Goal: Transaction & Acquisition: Obtain resource

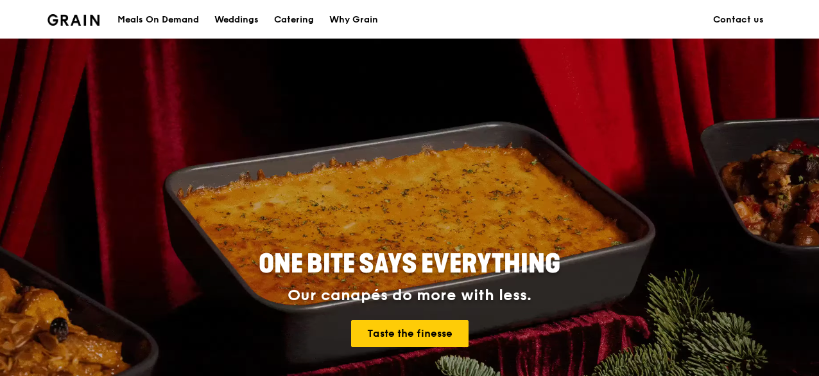
scroll to position [257, 0]
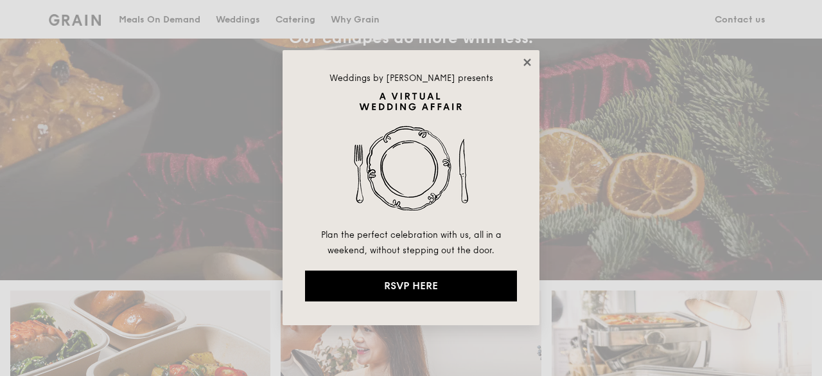
click at [527, 61] on icon at bounding box center [526, 61] width 7 height 7
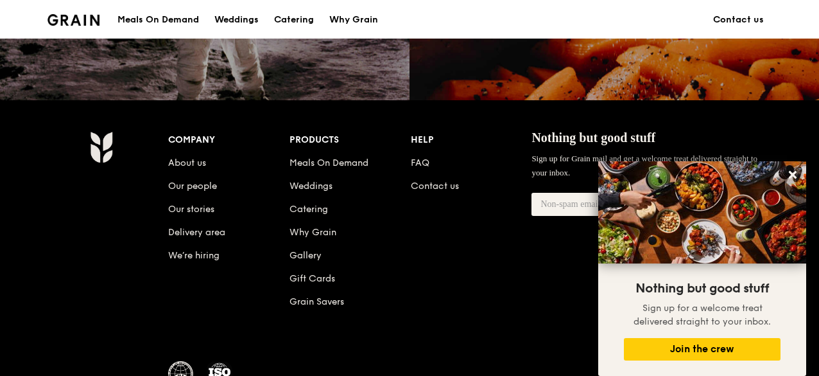
scroll to position [1027, 0]
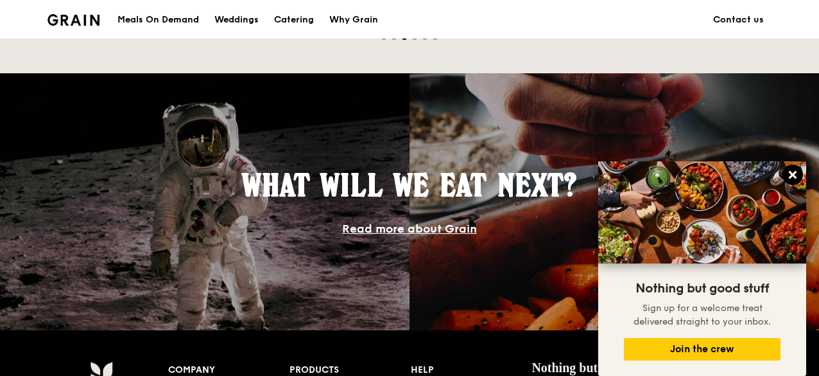
click at [794, 174] on icon at bounding box center [793, 175] width 8 height 8
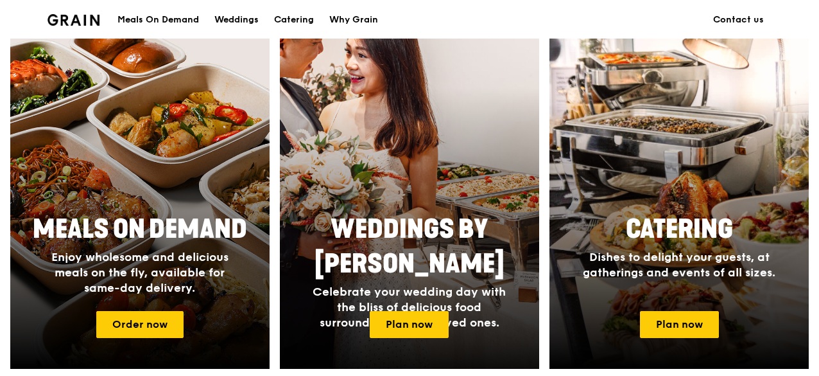
scroll to position [514, 0]
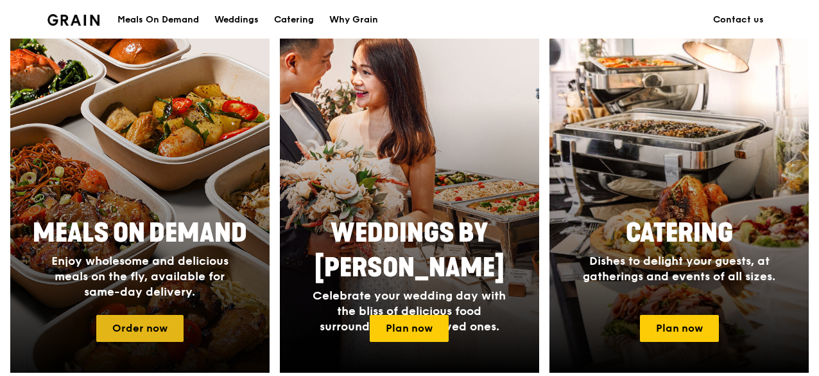
click at [137, 342] on link "Order now" at bounding box center [139, 328] width 87 height 27
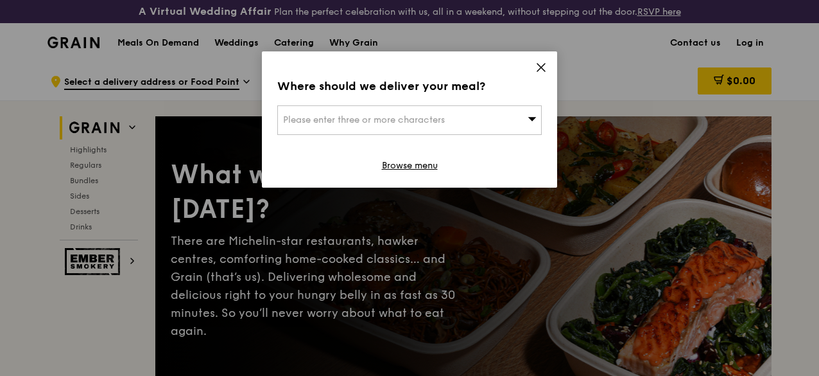
click at [541, 69] on icon at bounding box center [542, 68] width 12 height 12
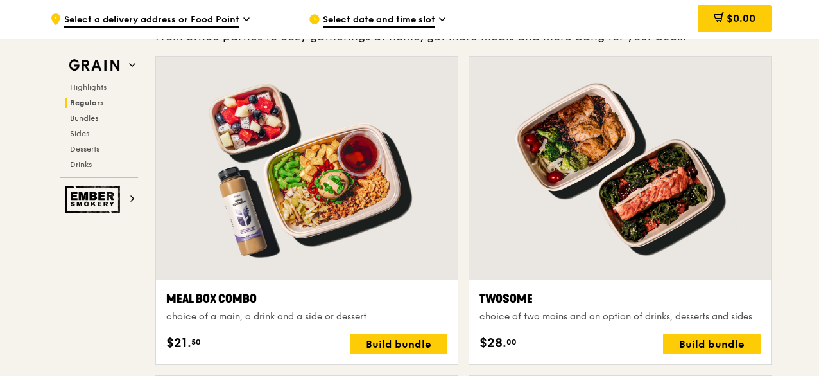
scroll to position [2055, 0]
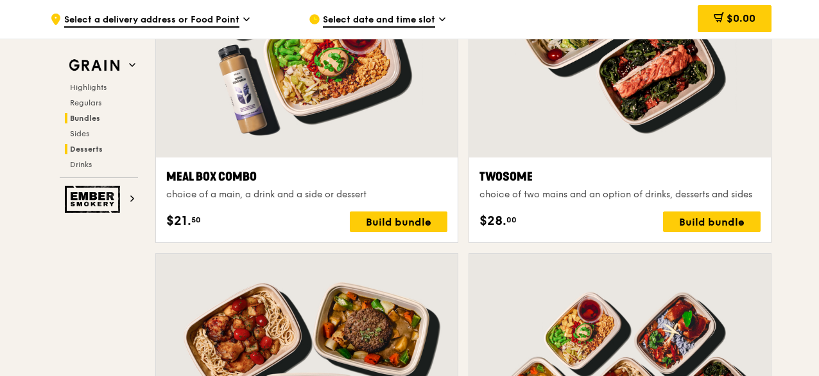
click at [85, 145] on span "Desserts" at bounding box center [86, 148] width 33 height 9
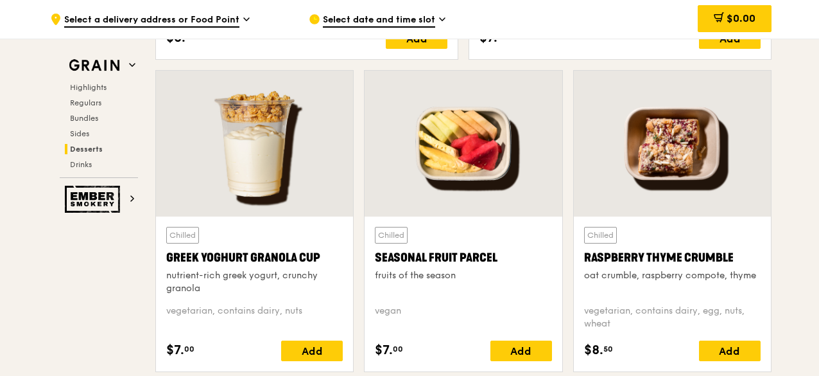
scroll to position [4150, 0]
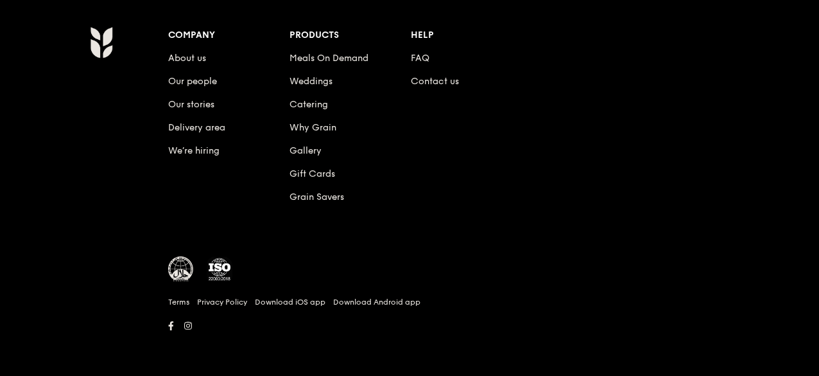
scroll to position [514, 0]
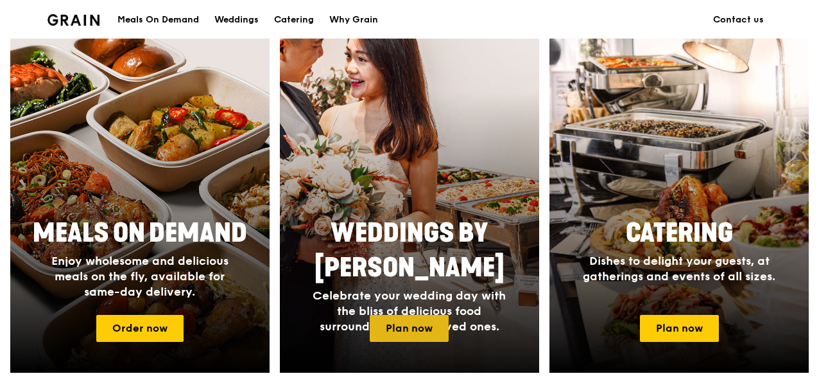
click at [424, 333] on link "Plan now" at bounding box center [409, 328] width 79 height 27
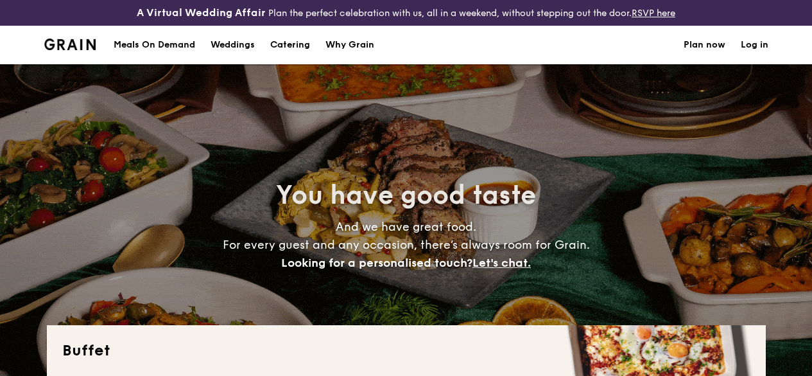
select select
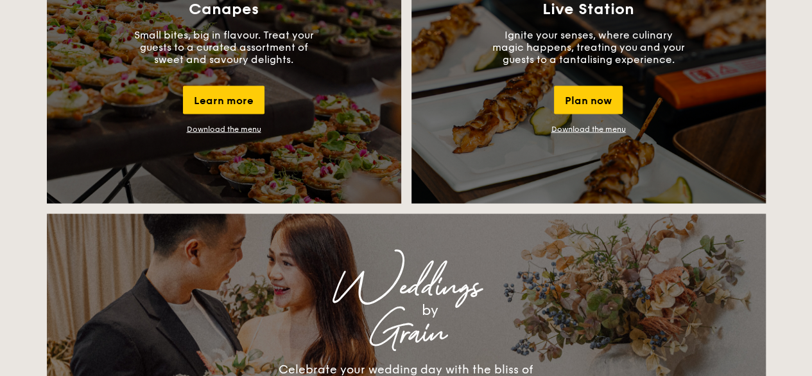
scroll to position [1166, 0]
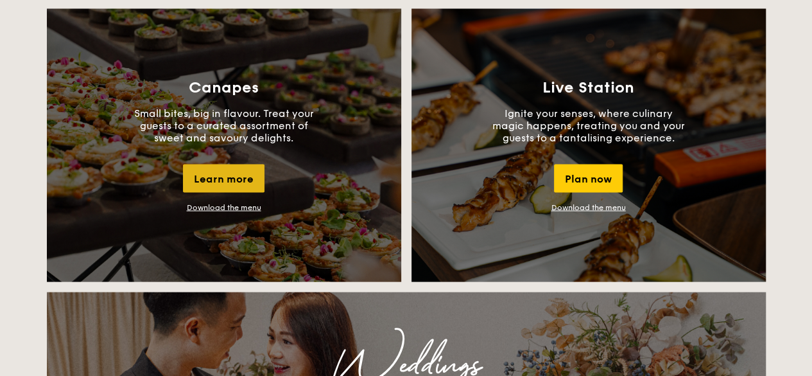
click at [226, 192] on div "Learn more" at bounding box center [224, 178] width 82 height 28
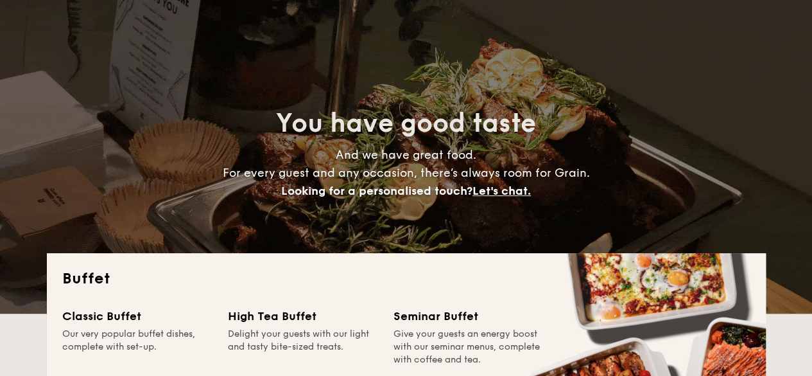
scroll to position [0, 0]
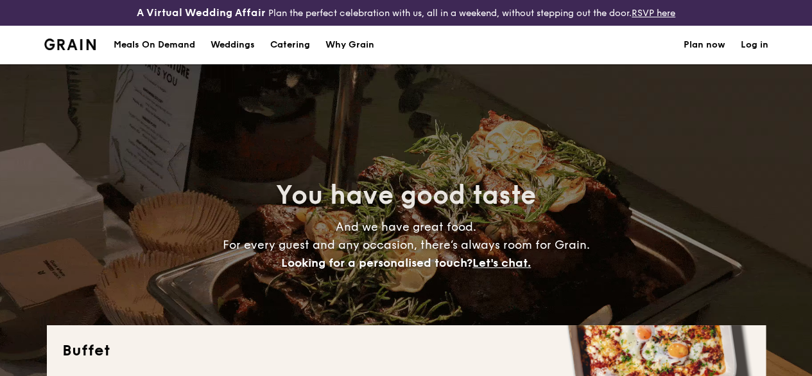
click at [139, 55] on div "Meals On Demand" at bounding box center [155, 45] width 82 height 39
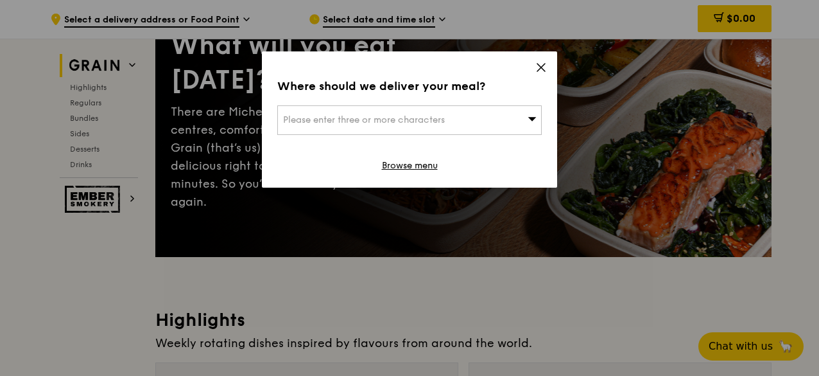
click at [539, 67] on icon at bounding box center [542, 68] width 12 height 12
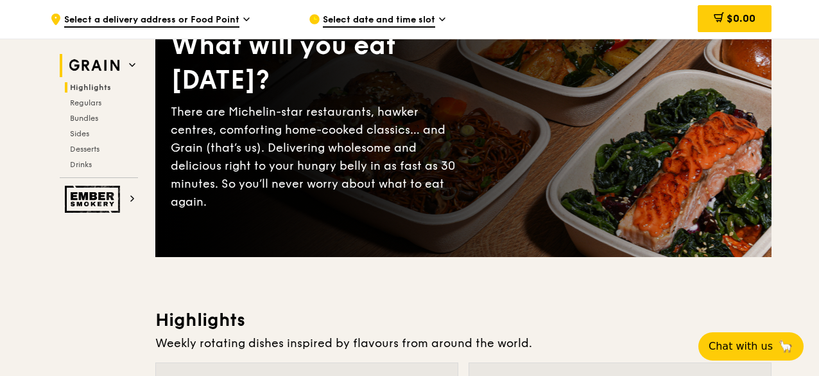
click at [100, 89] on span "Highlights" at bounding box center [90, 87] width 41 height 9
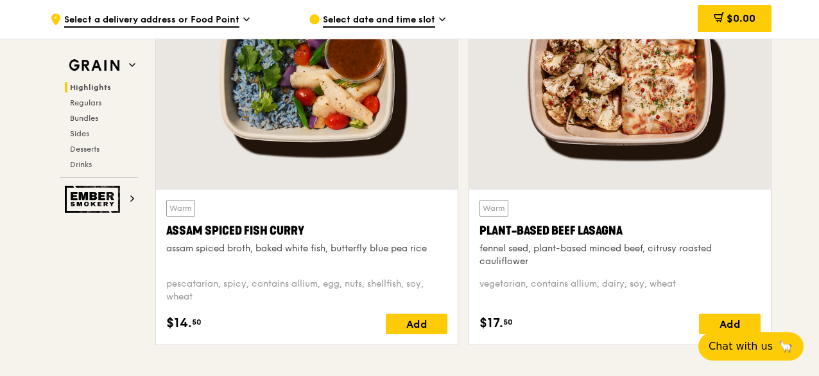
scroll to position [460, 0]
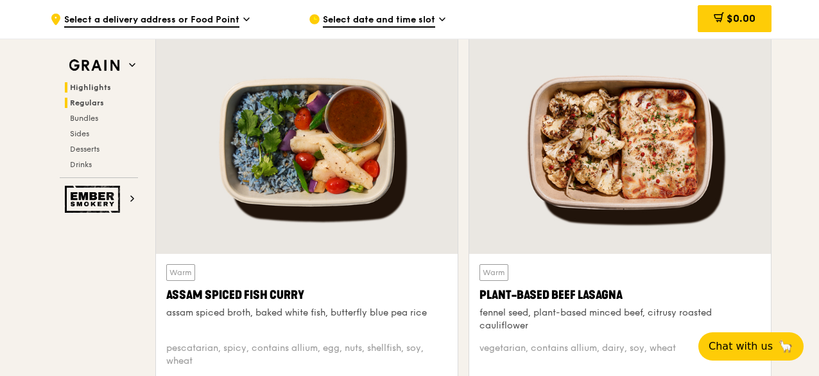
click at [96, 105] on span "Regulars" at bounding box center [87, 102] width 34 height 9
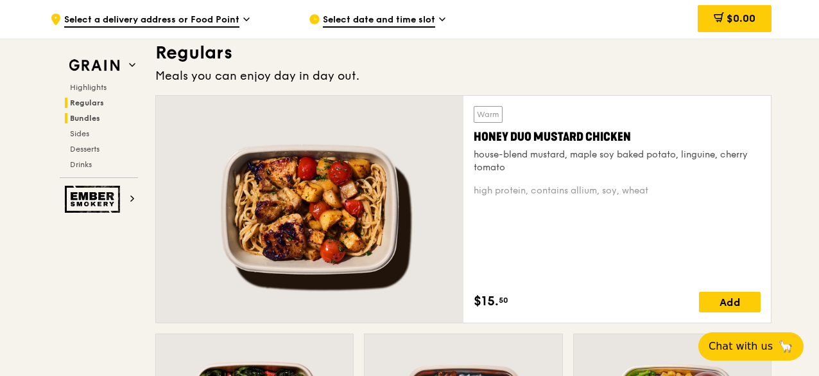
click at [95, 118] on span "Bundles" at bounding box center [85, 118] width 30 height 9
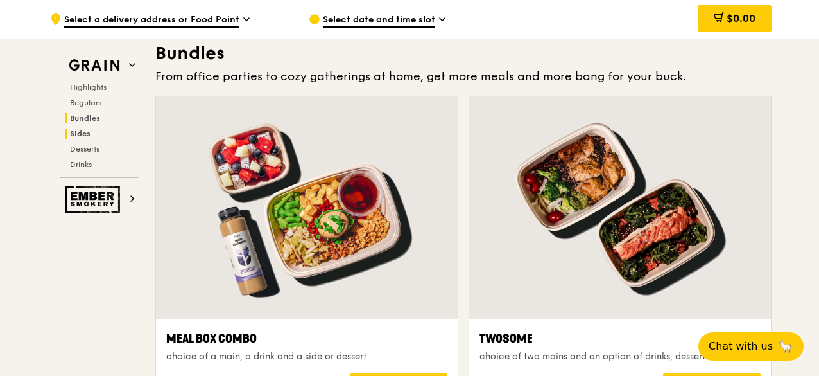
click at [93, 132] on h2 "Sides" at bounding box center [101, 133] width 73 height 10
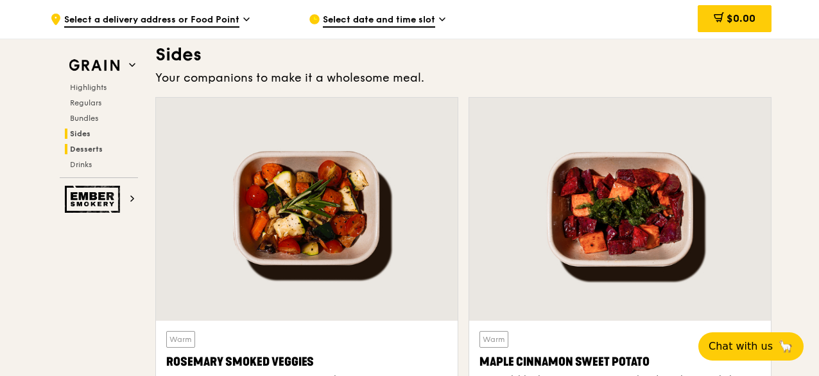
click at [91, 146] on span "Desserts" at bounding box center [86, 148] width 33 height 9
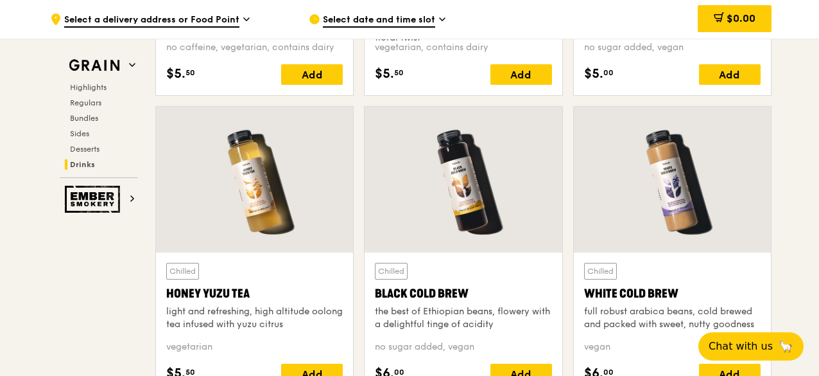
scroll to position [4728, 0]
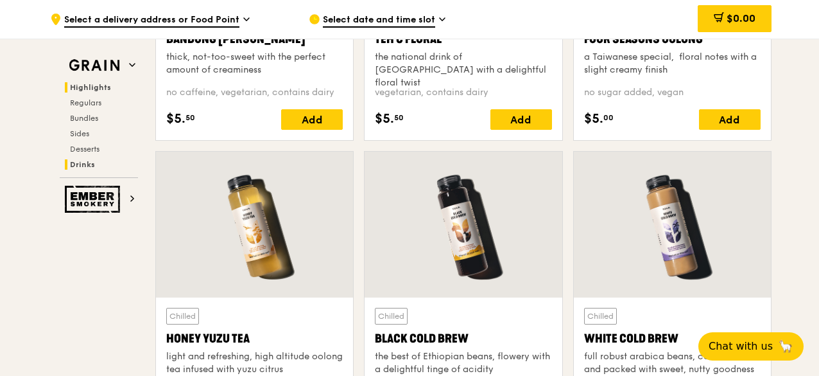
click at [89, 83] on span "Highlights" at bounding box center [90, 87] width 41 height 9
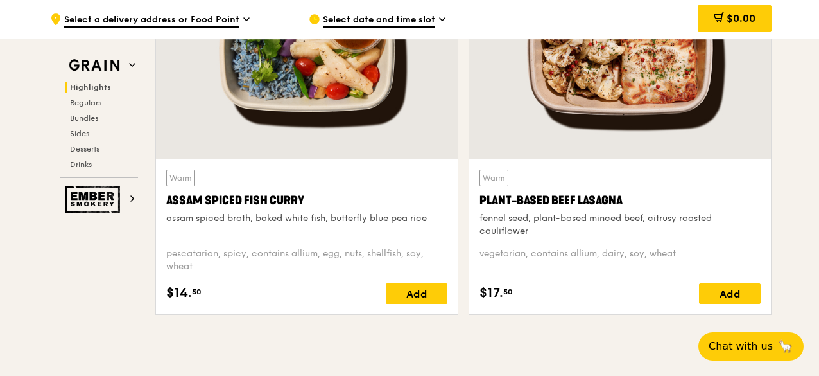
scroll to position [396, 0]
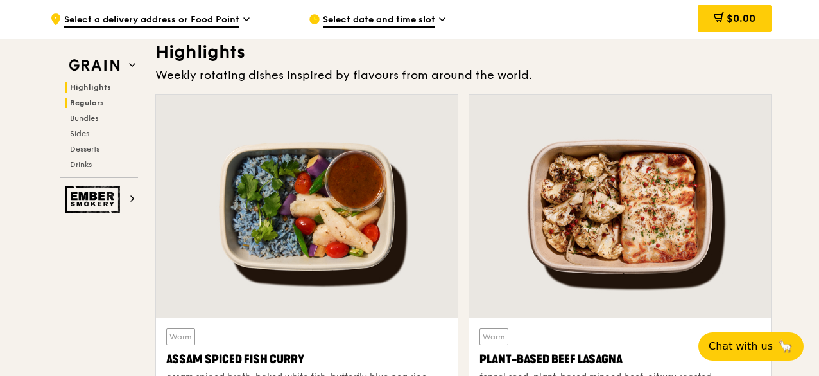
click at [91, 103] on span "Regulars" at bounding box center [87, 102] width 34 height 9
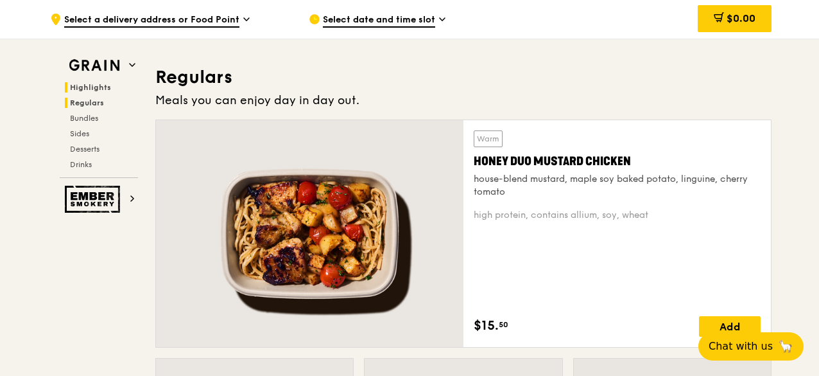
scroll to position [890, 0]
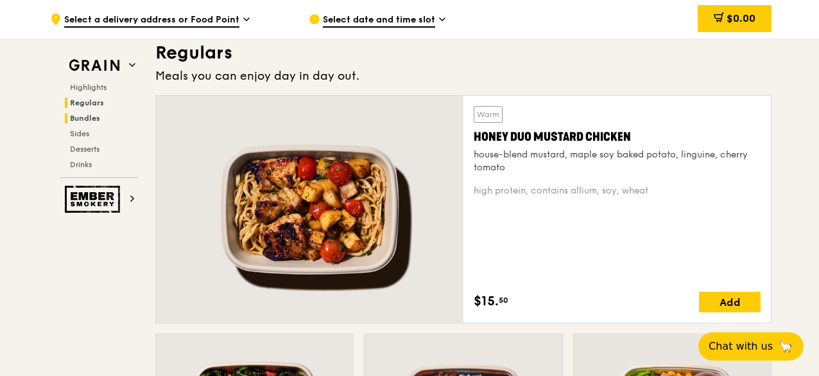
click at [90, 115] on span "Bundles" at bounding box center [85, 118] width 30 height 9
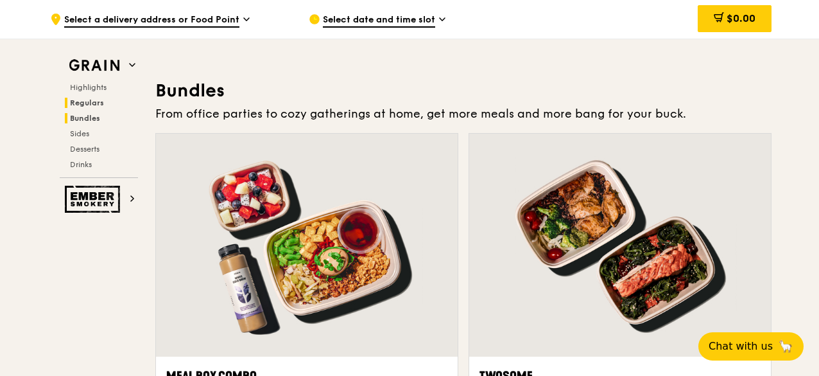
scroll to position [1893, 0]
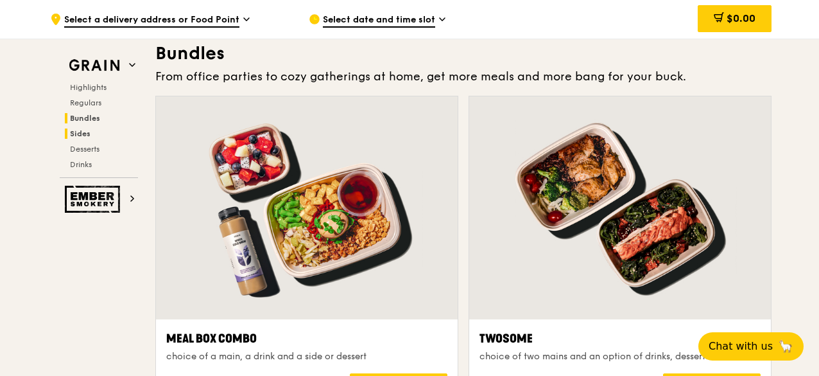
click at [88, 134] on span "Sides" at bounding box center [80, 133] width 21 height 9
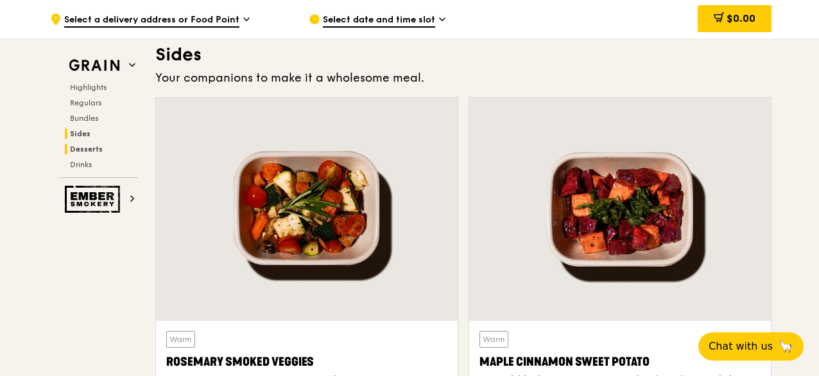
click at [87, 146] on span "Desserts" at bounding box center [86, 148] width 33 height 9
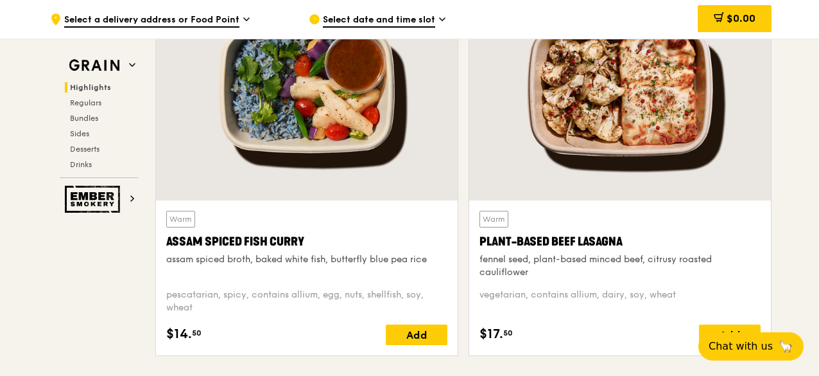
scroll to position [385, 0]
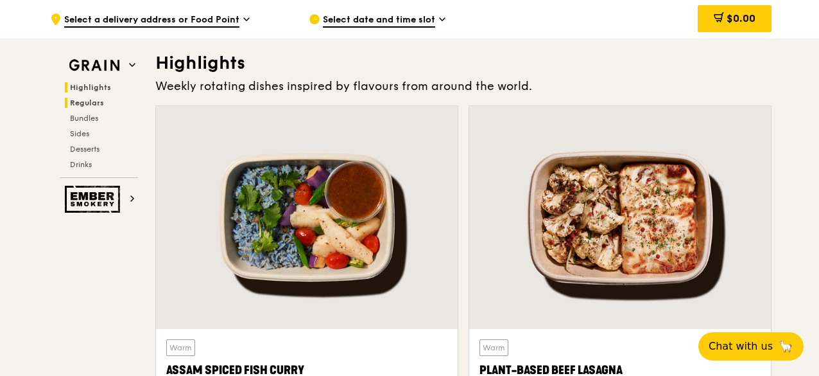
click at [91, 104] on span "Regulars" at bounding box center [87, 102] width 34 height 9
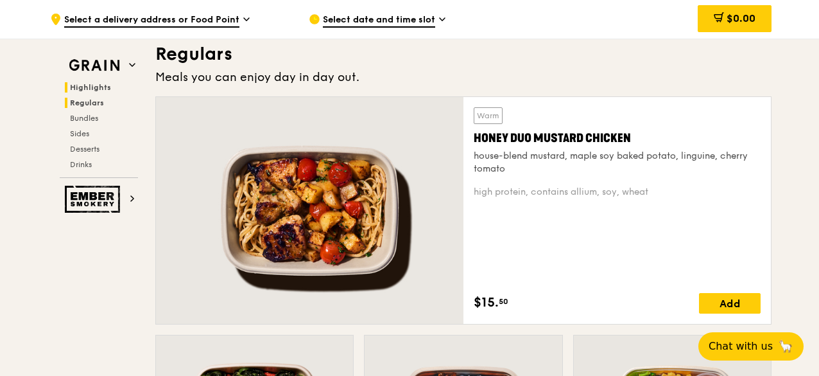
scroll to position [890, 0]
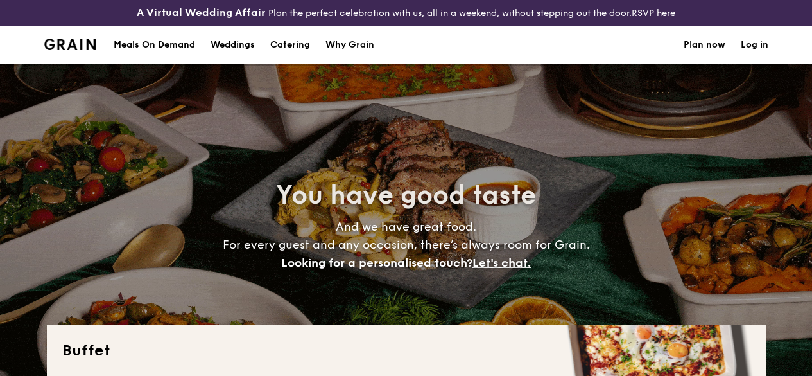
select select
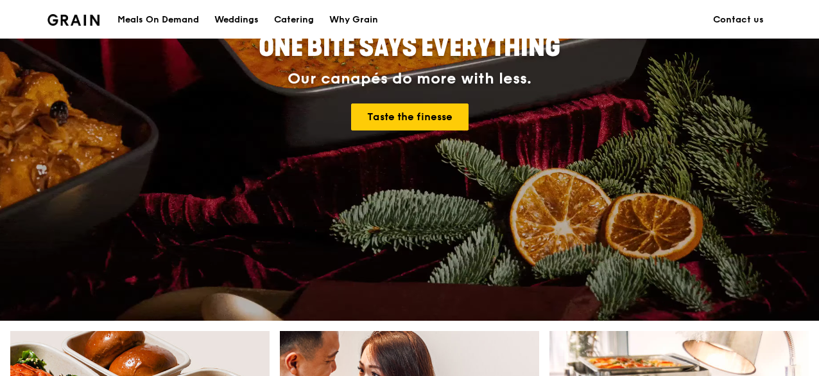
scroll to position [122, 0]
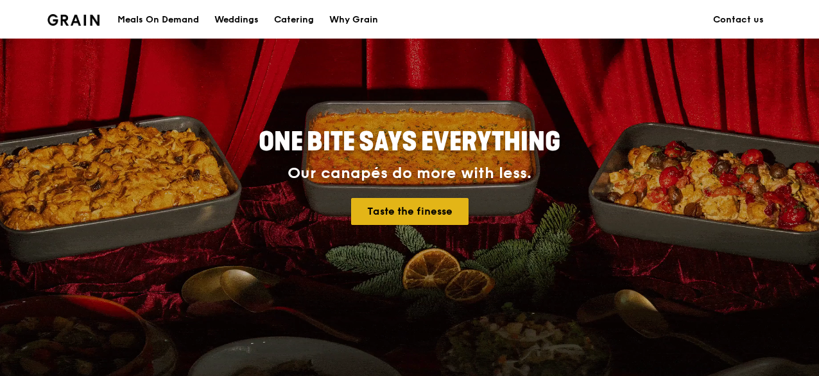
click at [438, 221] on link "Taste the finesse" at bounding box center [410, 211] width 118 height 27
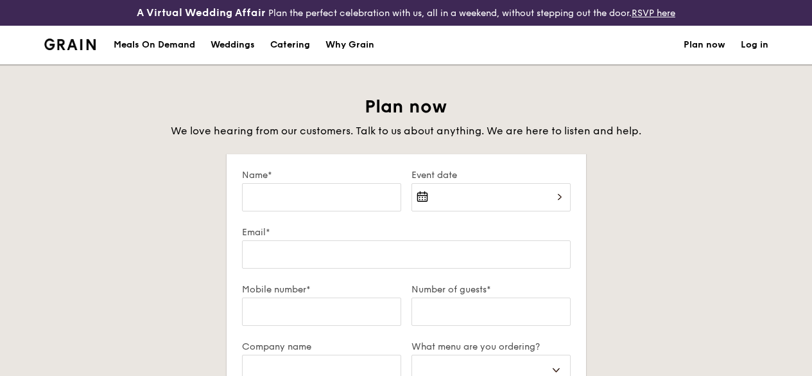
select select
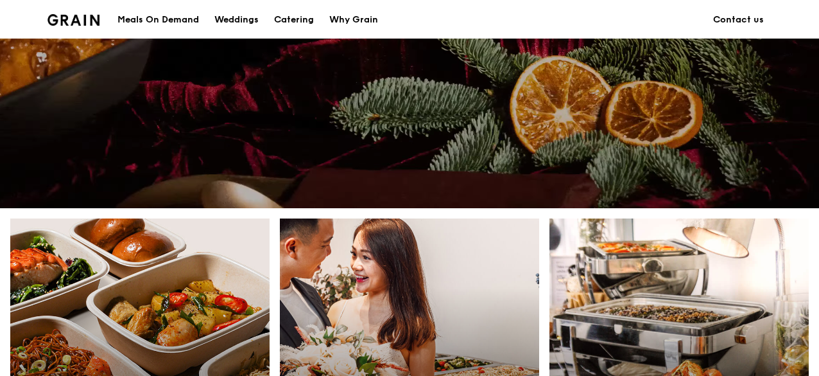
scroll to position [110, 0]
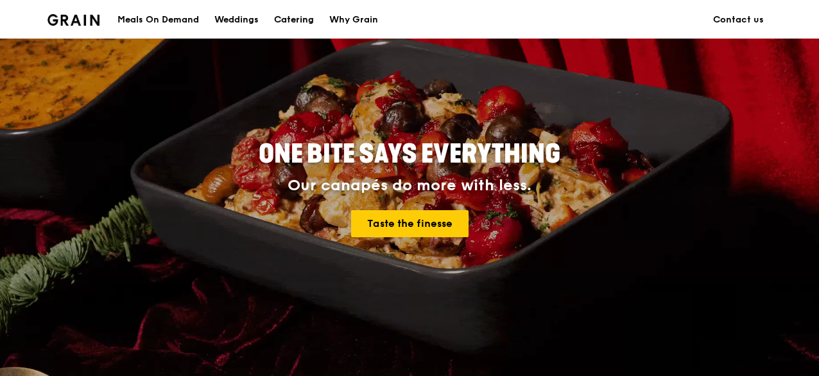
click at [300, 19] on div "Catering" at bounding box center [294, 20] width 40 height 39
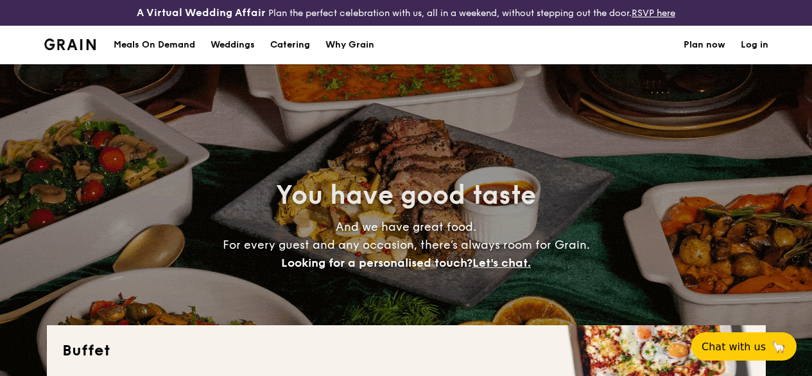
select select
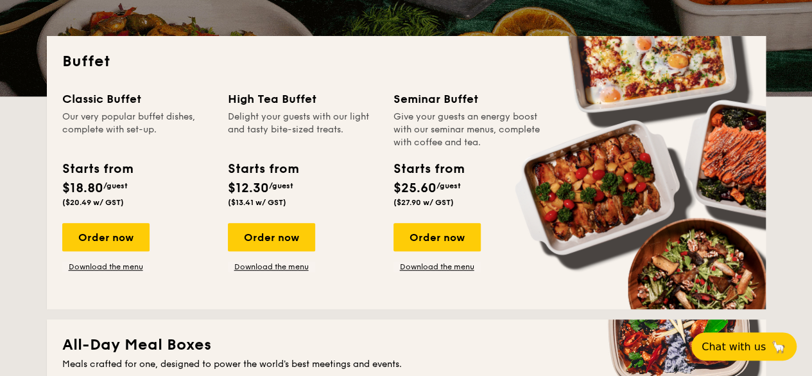
scroll to position [288, 0]
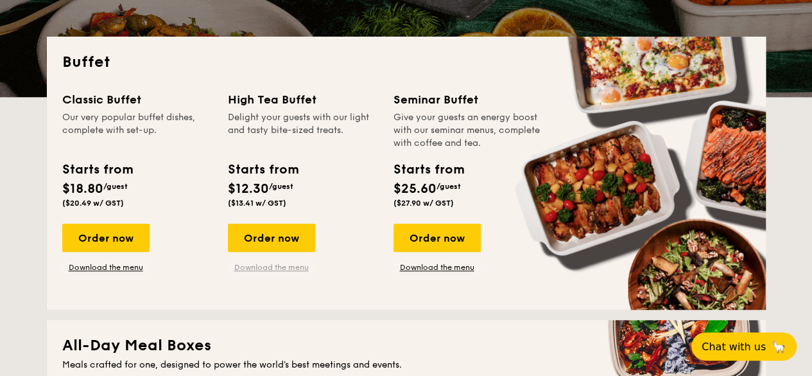
click at [284, 272] on link "Download the menu" at bounding box center [271, 267] width 87 height 10
